Goal: Task Accomplishment & Management: Manage account settings

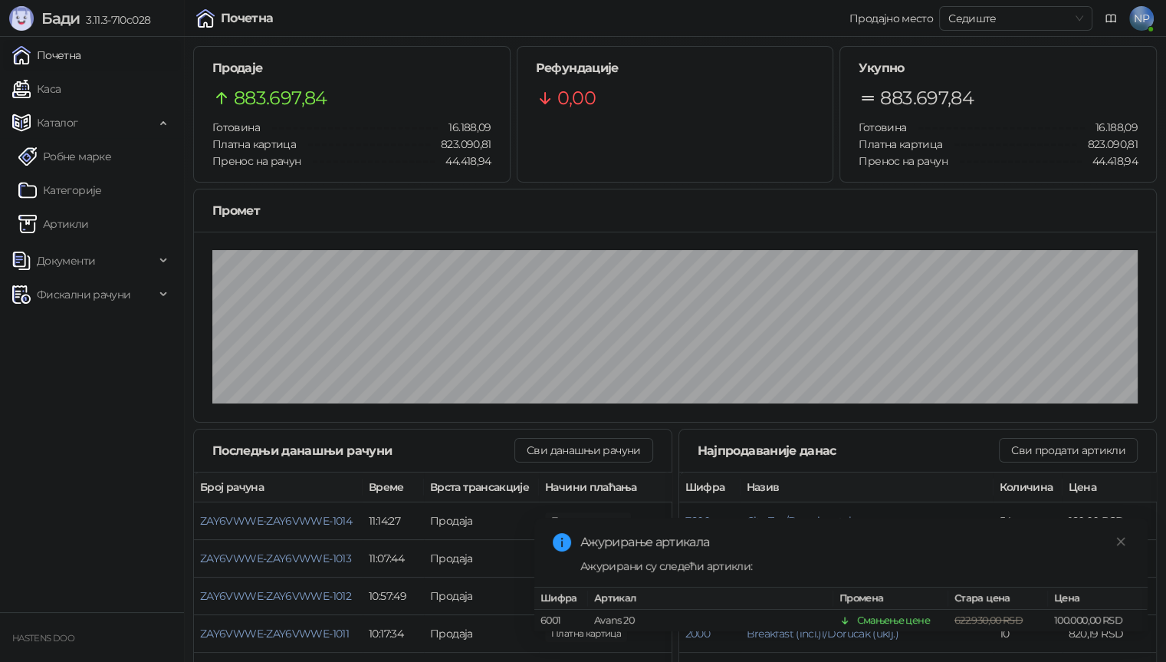
drag, startPoint x: 77, startPoint y: 2, endPoint x: 1141, endPoint y: 25, distance: 1064.6
click at [1141, 25] on span "NP" at bounding box center [1142, 18] width 25 height 25
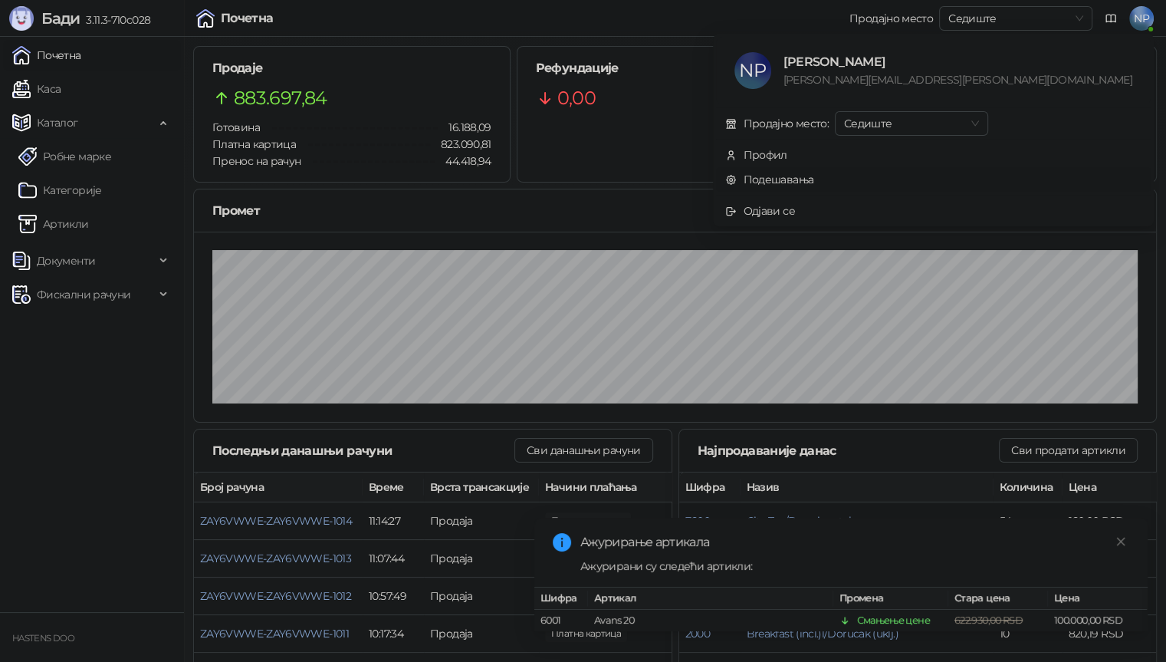
click at [814, 179] on link "Подешавања" at bounding box center [769, 180] width 89 height 14
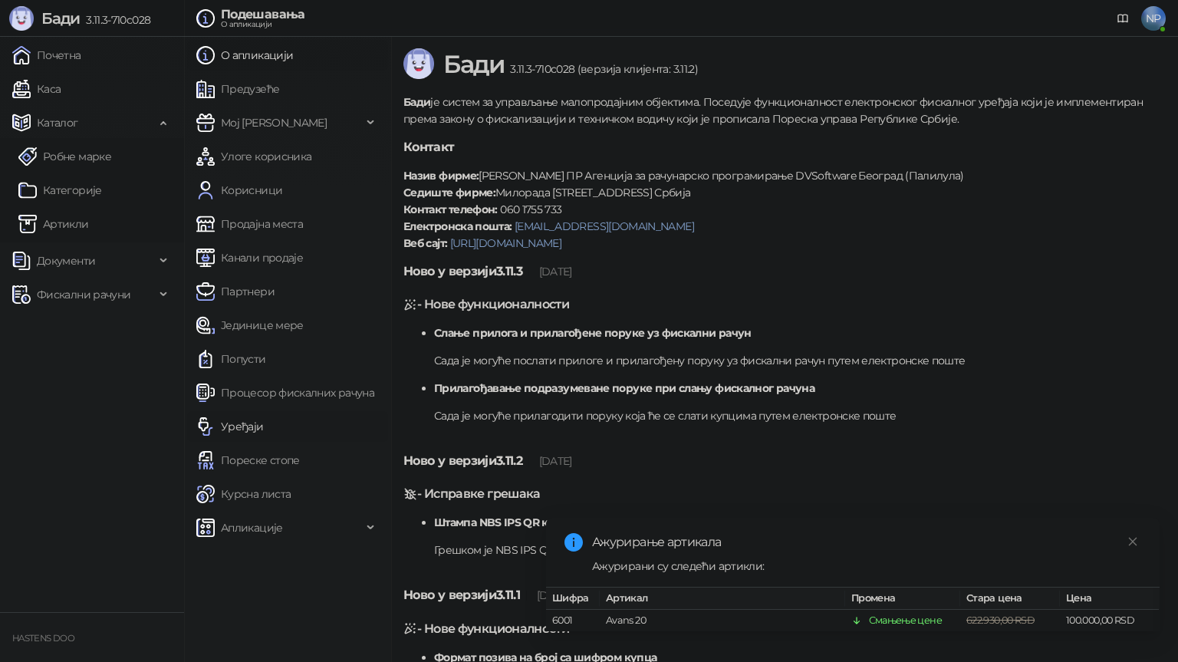
click at [241, 423] on link "Уређаји" at bounding box center [229, 426] width 67 height 31
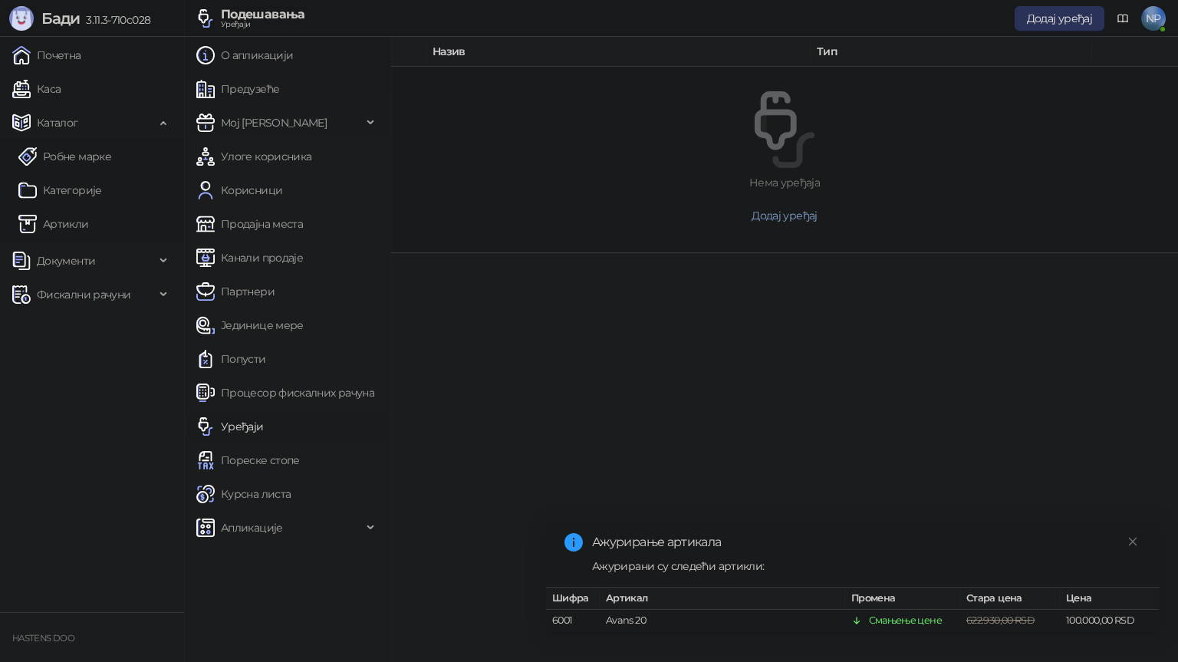
click at [1049, 17] on span "Додај уређај" at bounding box center [1059, 19] width 65 height 14
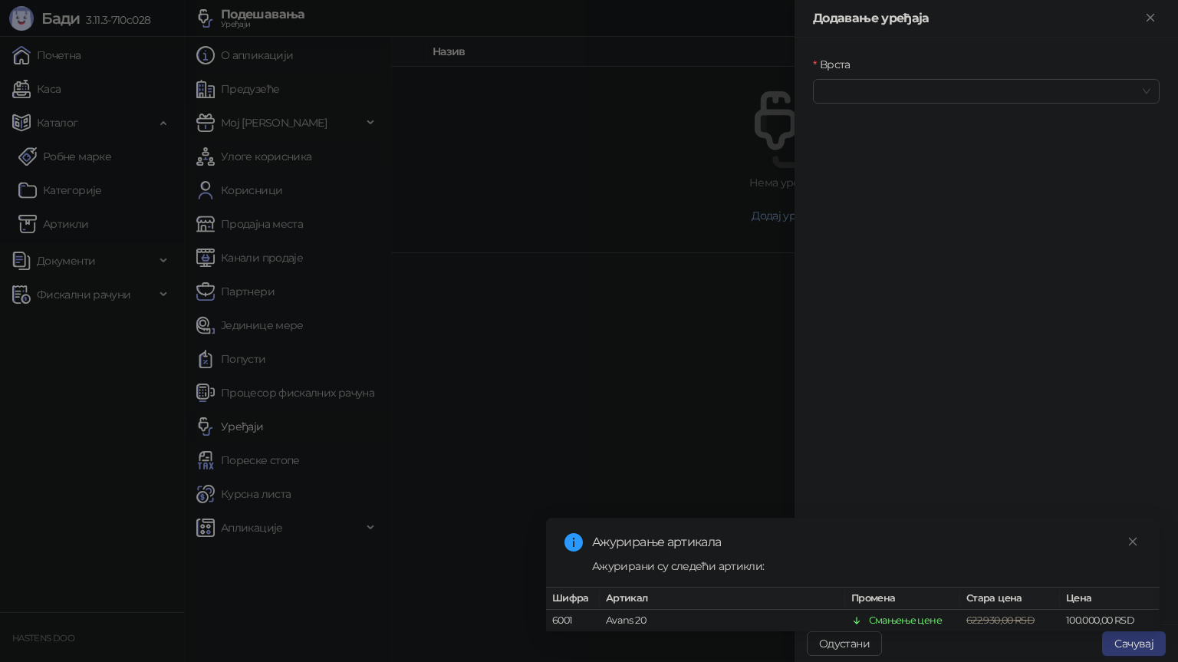
click at [993, 77] on div "Врста" at bounding box center [986, 67] width 347 height 23
click at [989, 82] on input "Врста" at bounding box center [979, 91] width 314 height 23
click at [1133, 536] on icon "close" at bounding box center [1132, 541] width 11 height 11
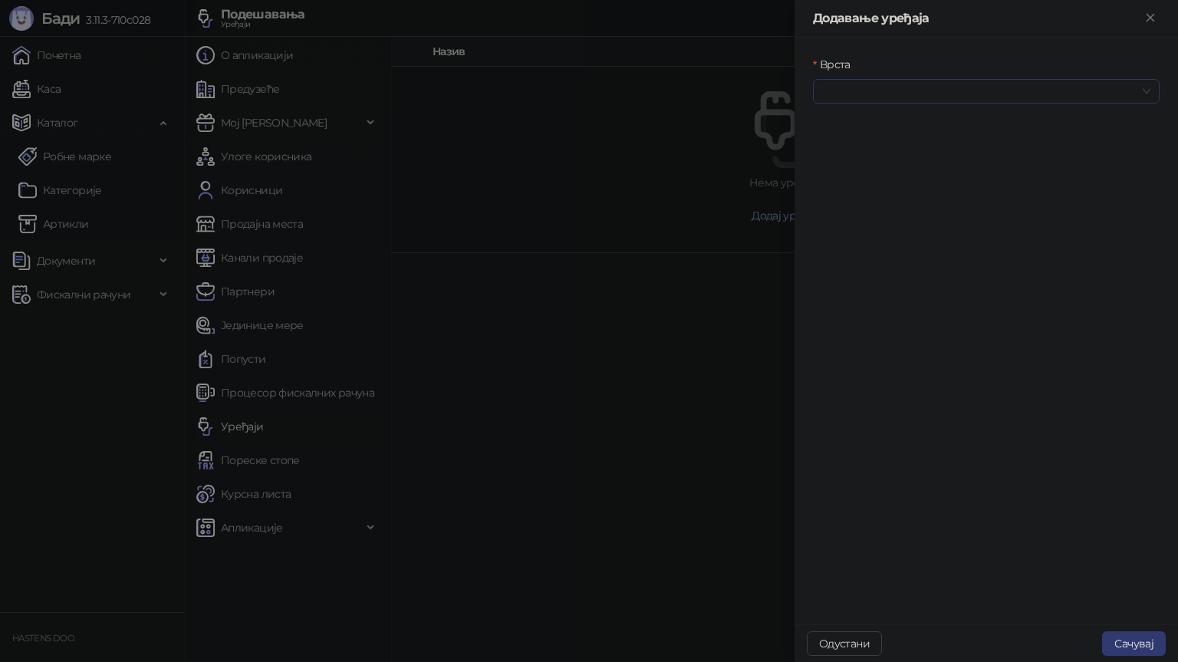
click at [907, 85] on input "Врста" at bounding box center [979, 91] width 314 height 23
click at [880, 173] on div "Термални штампач" at bounding box center [986, 171] width 322 height 17
click at [884, 155] on input "Повезивање" at bounding box center [979, 157] width 314 height 23
click at [882, 263] on div "Штампач" at bounding box center [986, 261] width 322 height 17
click at [883, 229] on input "Уређај" at bounding box center [979, 223] width 314 height 23
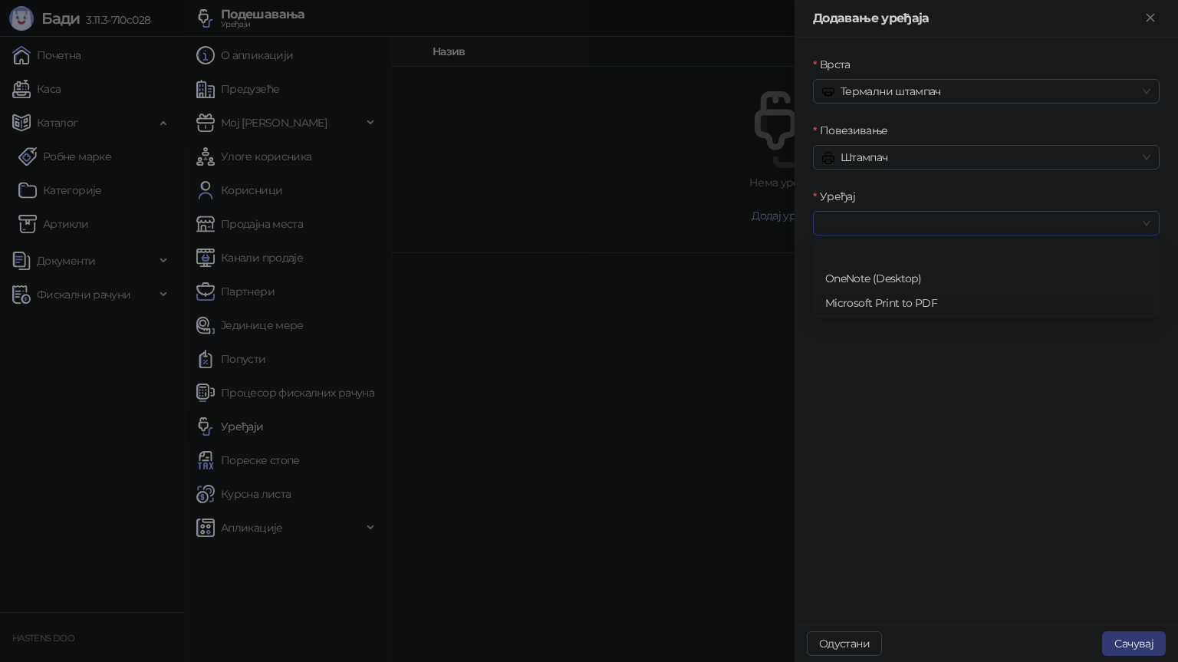
click at [891, 324] on div "Врста Термални штампач Повезивање Штампач Уређај Протокол ESC/POS" at bounding box center [985, 331] width 383 height 587
click at [888, 282] on span "ESC/POS" at bounding box center [986, 289] width 328 height 23
click at [889, 287] on span "ESC/POS" at bounding box center [986, 289] width 328 height 23
click at [890, 150] on span "Штампач" at bounding box center [986, 157] width 328 height 23
click at [911, 337] on div "Врста Термални штампач Повезивање Штампач Уређај Протокол ESC/POS" at bounding box center [985, 331] width 383 height 587
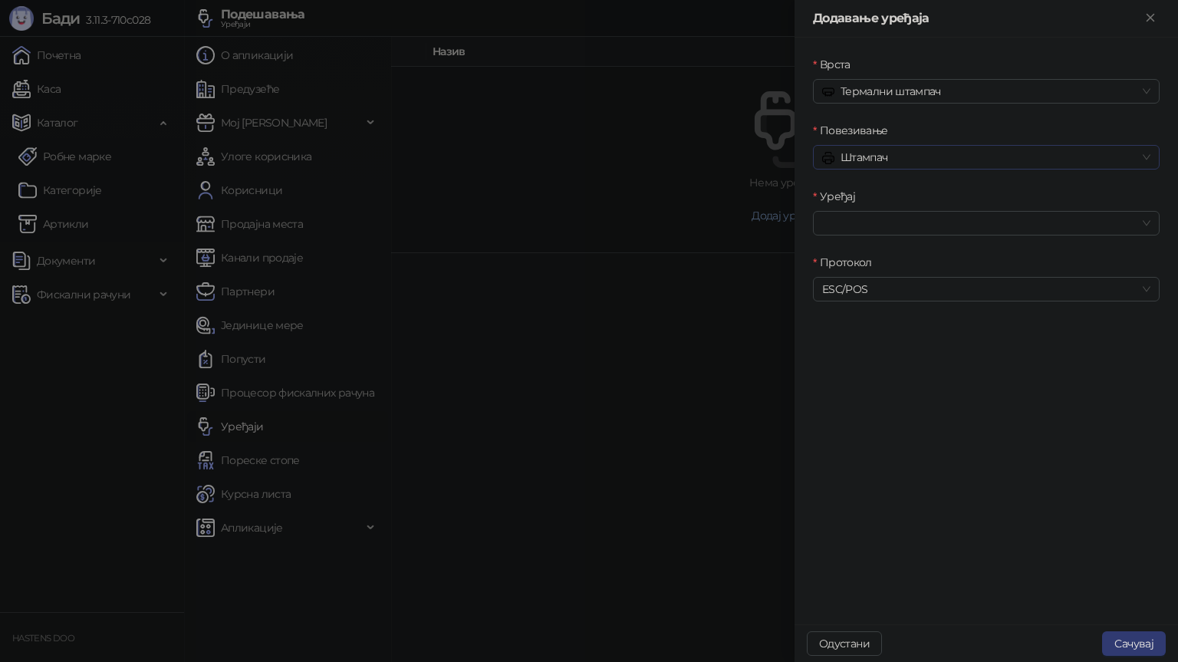
click at [903, 157] on span "Штампач" at bounding box center [986, 157] width 328 height 23
click at [902, 235] on div "Мрежа" at bounding box center [986, 237] width 322 height 17
click at [890, 222] on input "IP/Hostname" at bounding box center [986, 223] width 347 height 25
type input "*"
type input "*********"
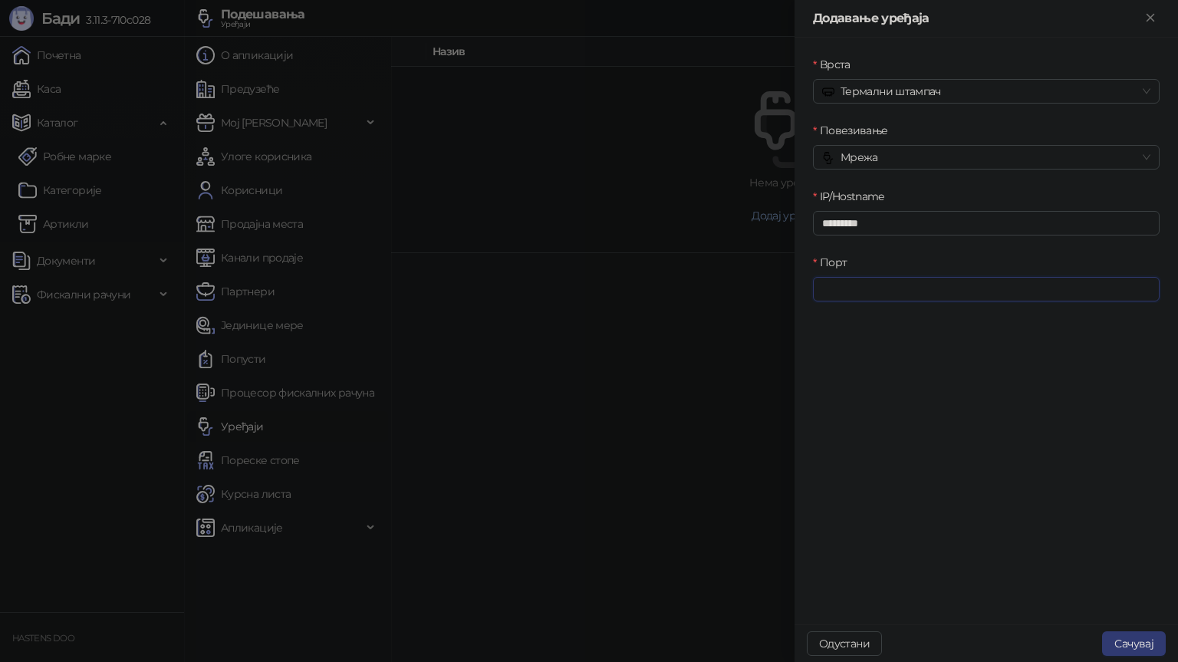
click at [899, 294] on input "Порт" at bounding box center [986, 289] width 347 height 25
type input "****"
click at [1130, 642] on button "Сачувај" at bounding box center [1134, 643] width 64 height 25
